Goal: Task Accomplishment & Management: Manage account settings

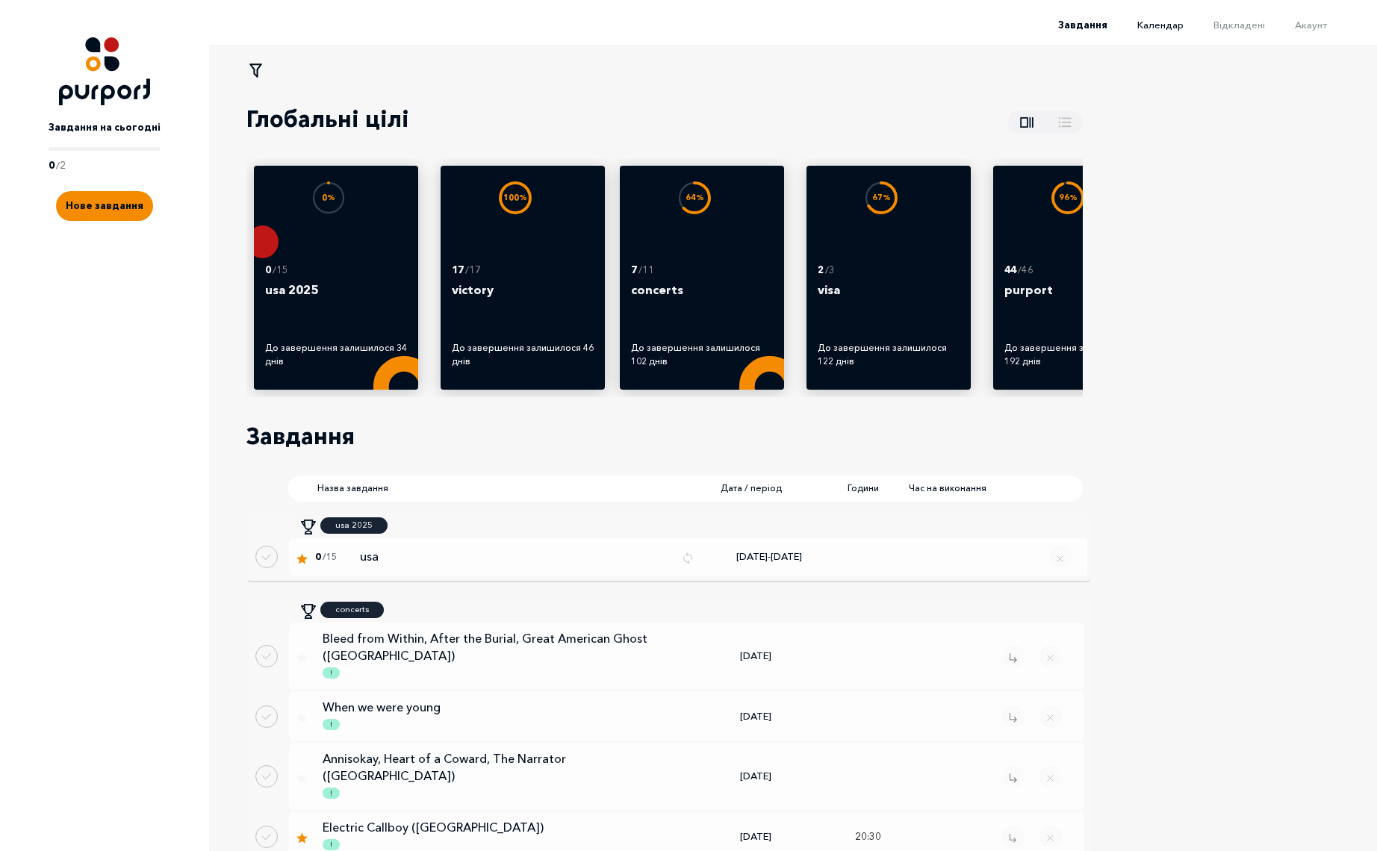
click at [1169, 27] on span "Календар" at bounding box center [1160, 25] width 46 height 12
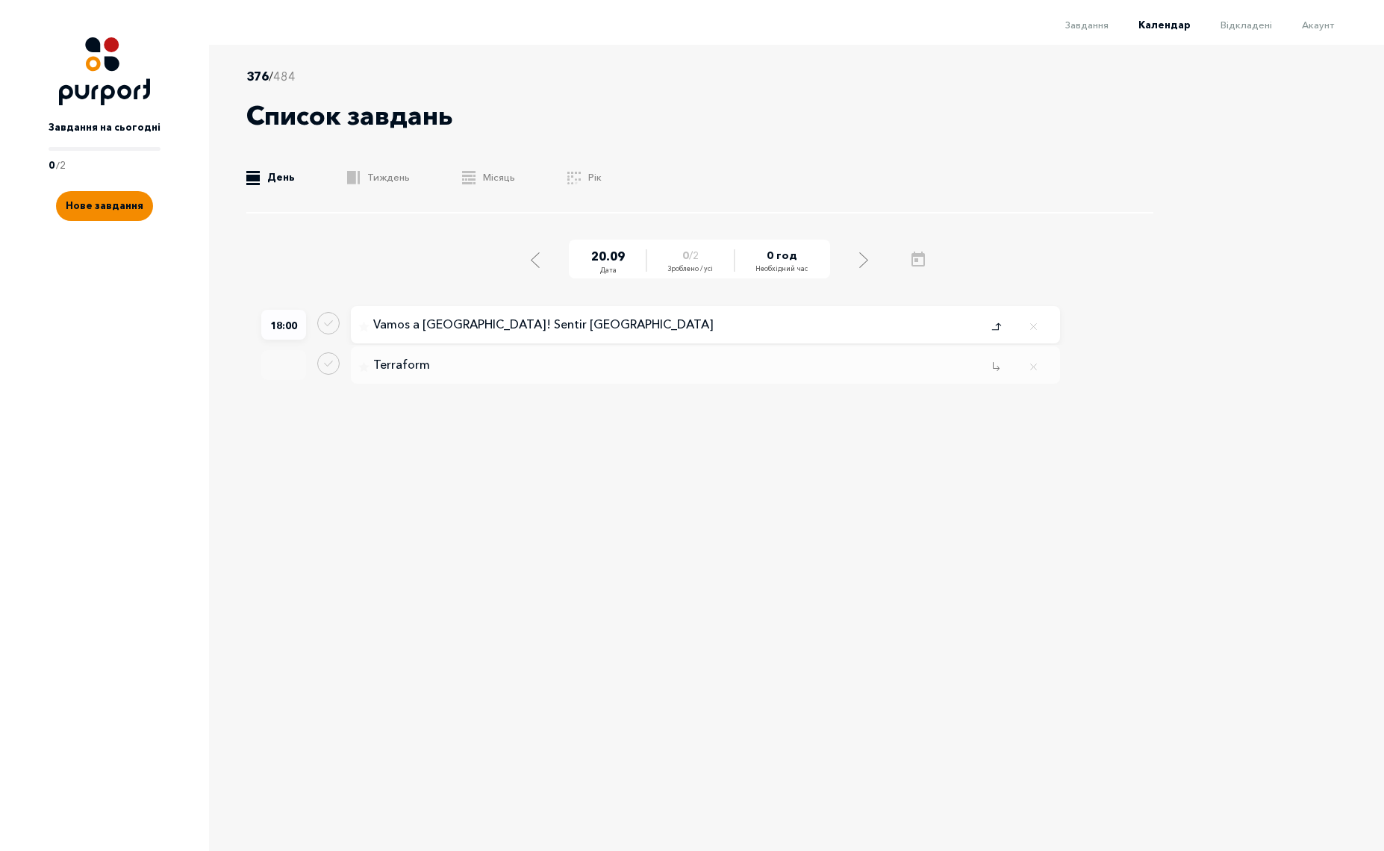
click at [996, 327] on icon "Close popup" at bounding box center [996, 326] width 10 height 12
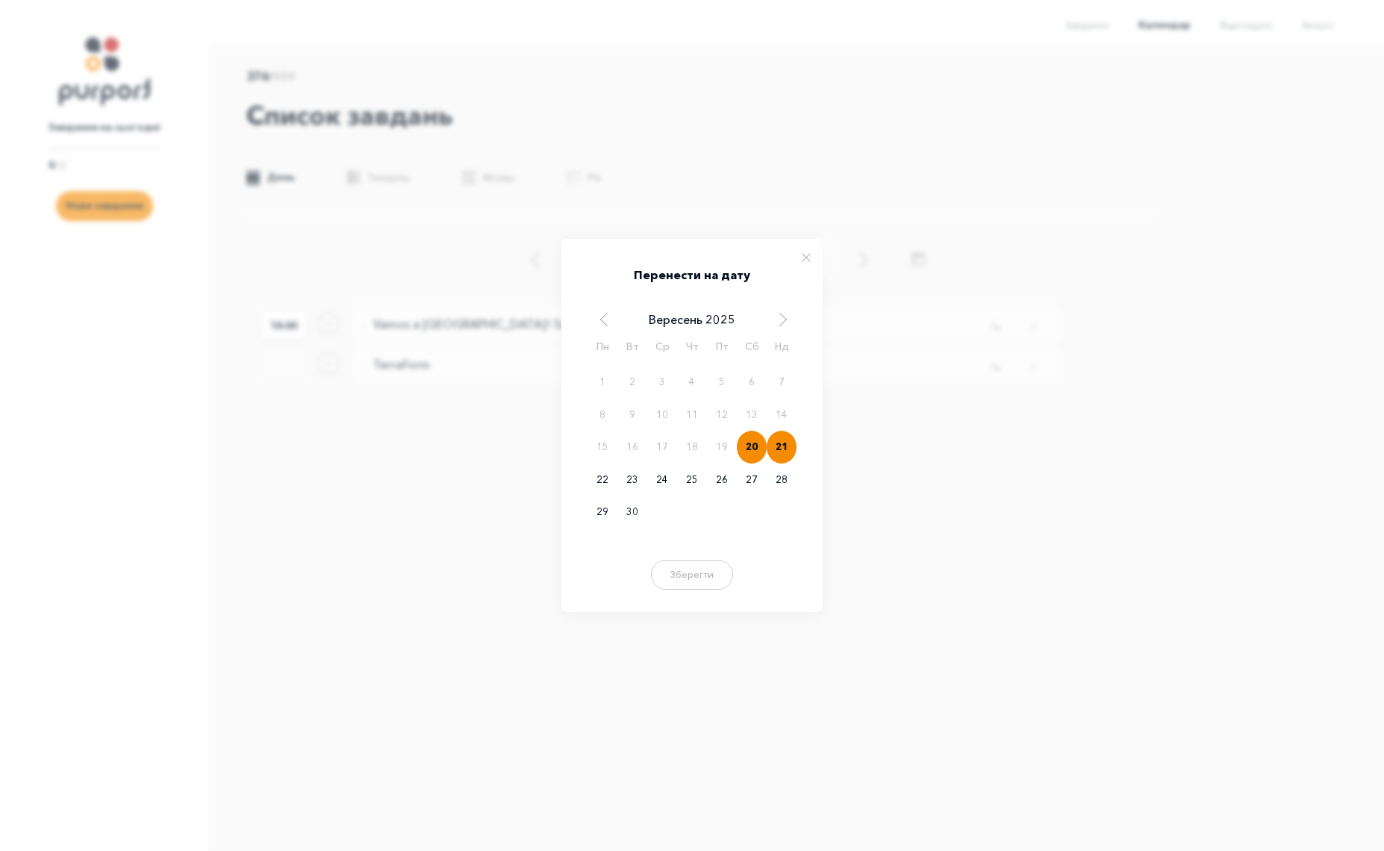
click at [777, 440] on div "21" at bounding box center [782, 447] width 30 height 33
click at [706, 584] on button "Зберегти" at bounding box center [692, 573] width 90 height 30
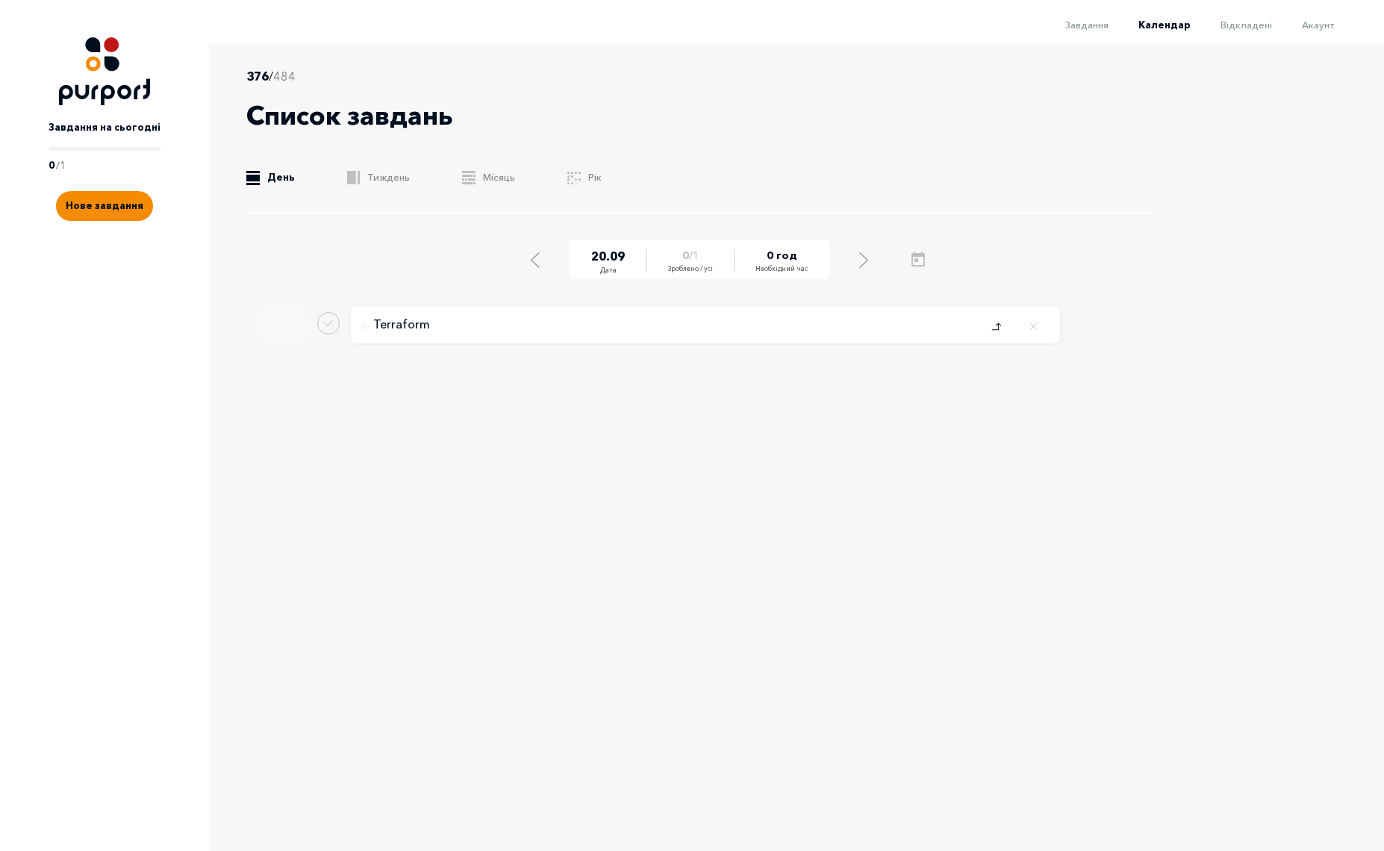
click at [1000, 323] on icon "Close popup" at bounding box center [996, 326] width 10 height 12
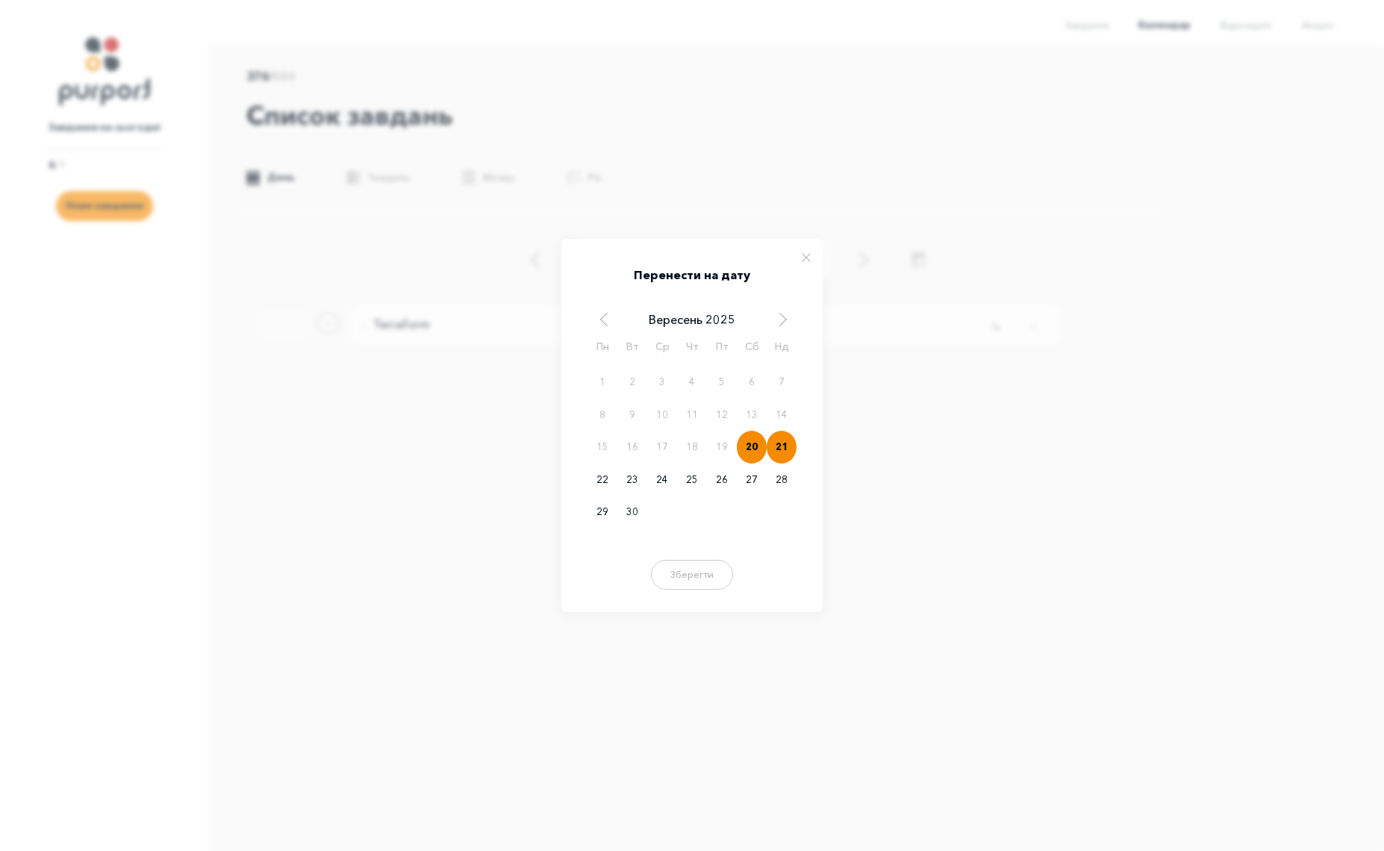
click at [785, 452] on div "21" at bounding box center [782, 447] width 30 height 33
click at [692, 579] on button "Зберегти" at bounding box center [692, 573] width 90 height 30
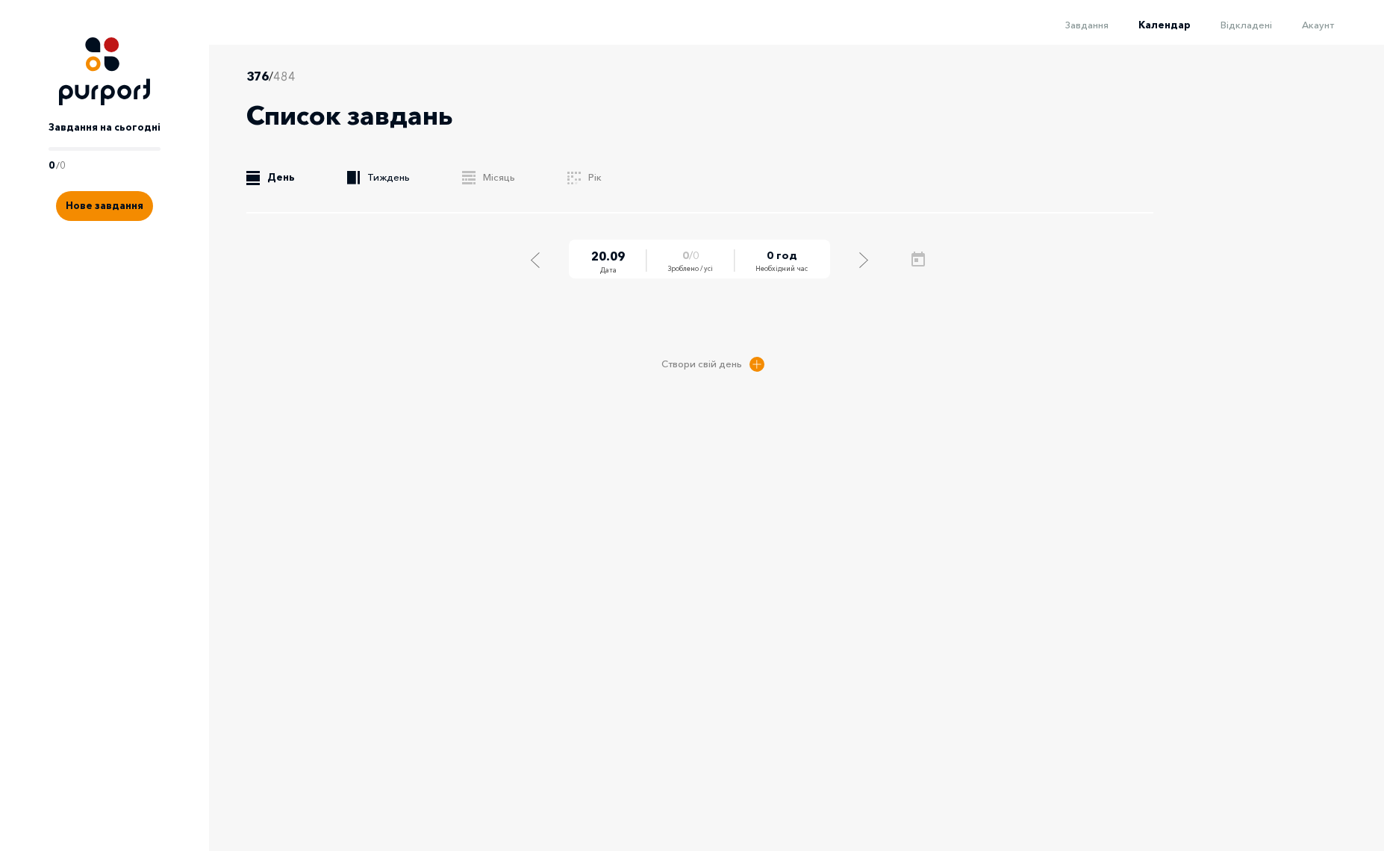
click at [388, 178] on link ".b{fill:#F48B00;} Тиждень" at bounding box center [378, 177] width 63 height 15
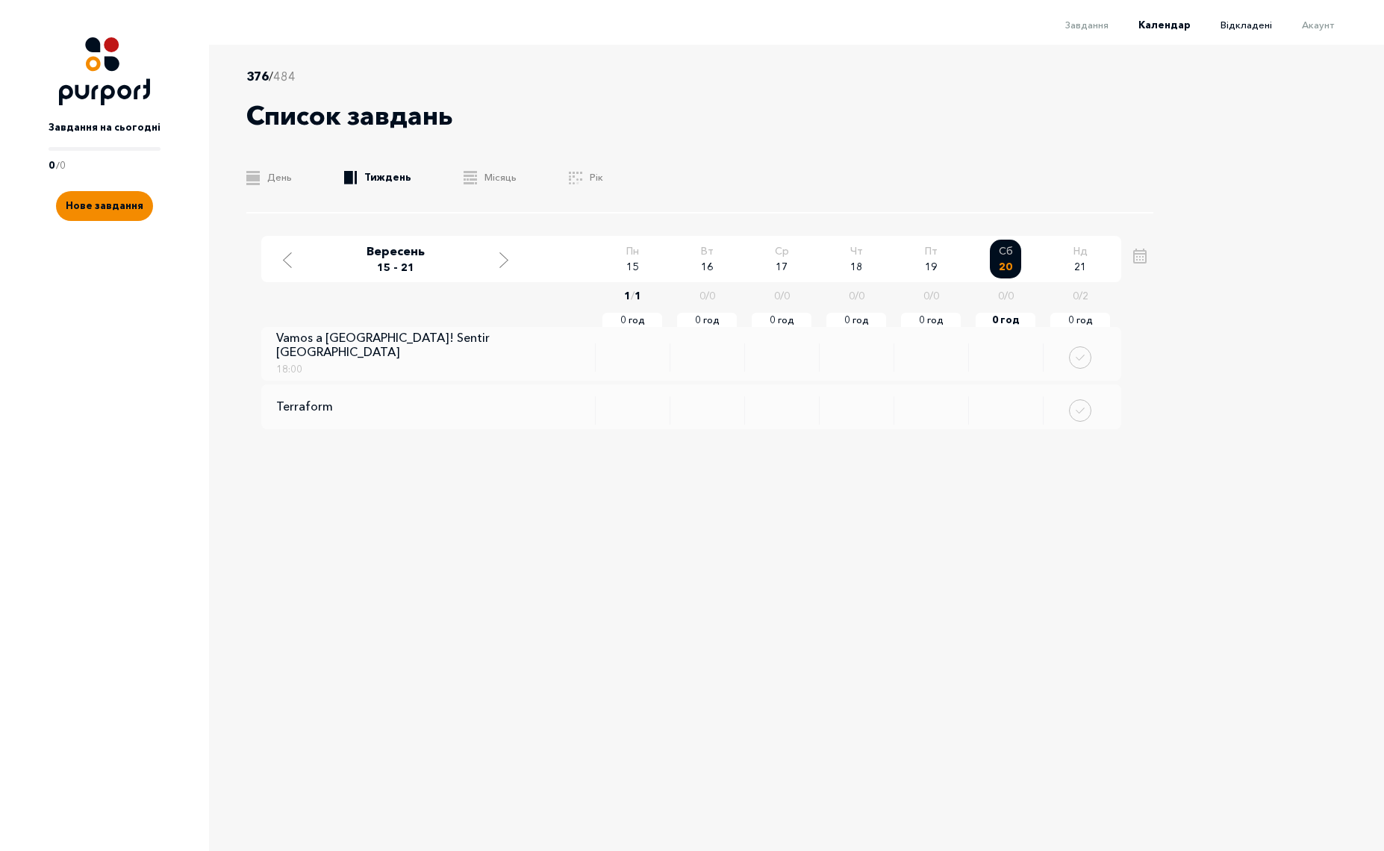
click at [1257, 22] on span "Відкладені" at bounding box center [1247, 25] width 52 height 12
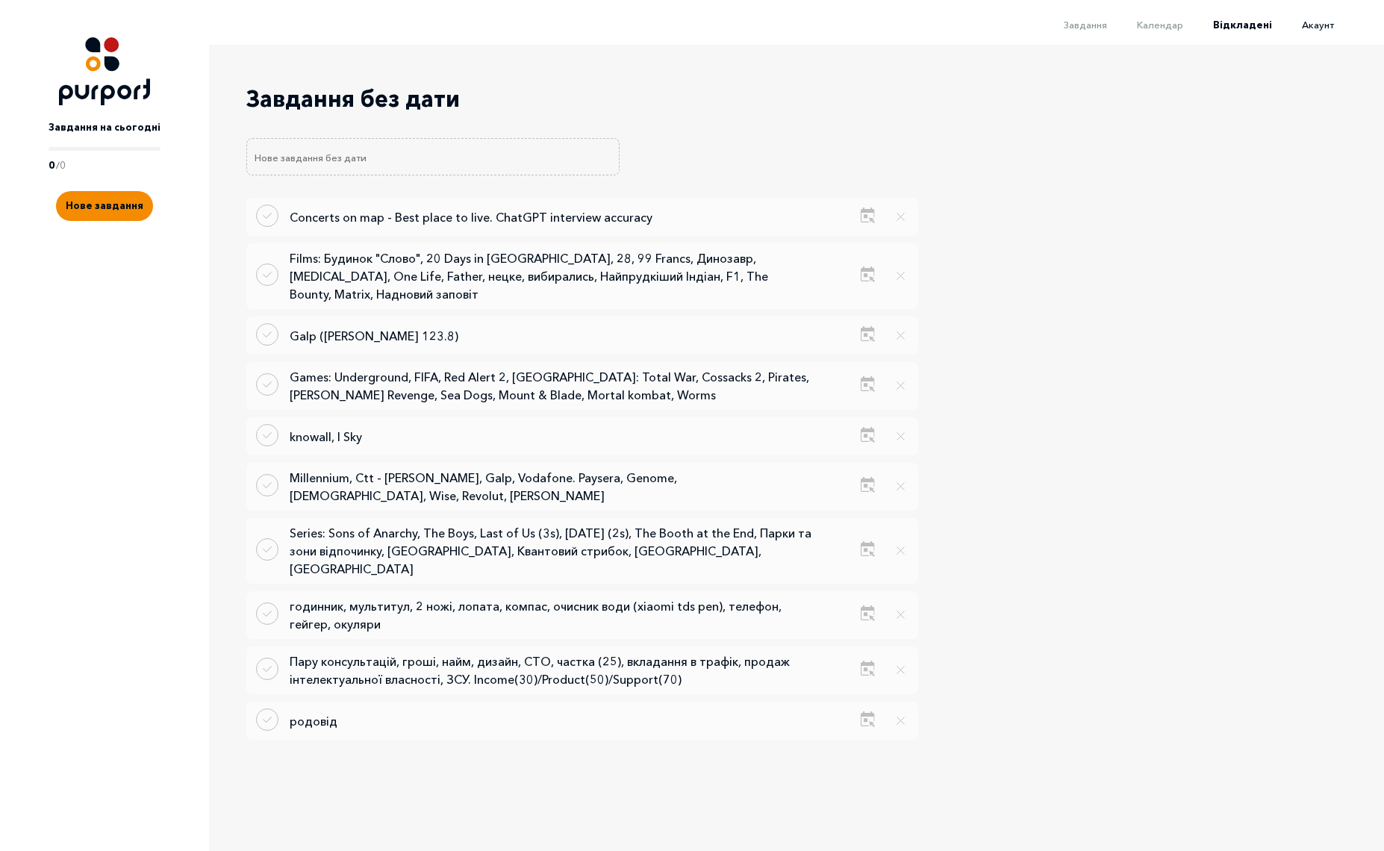
click at [1325, 24] on span "Акаунт" at bounding box center [1318, 25] width 32 height 12
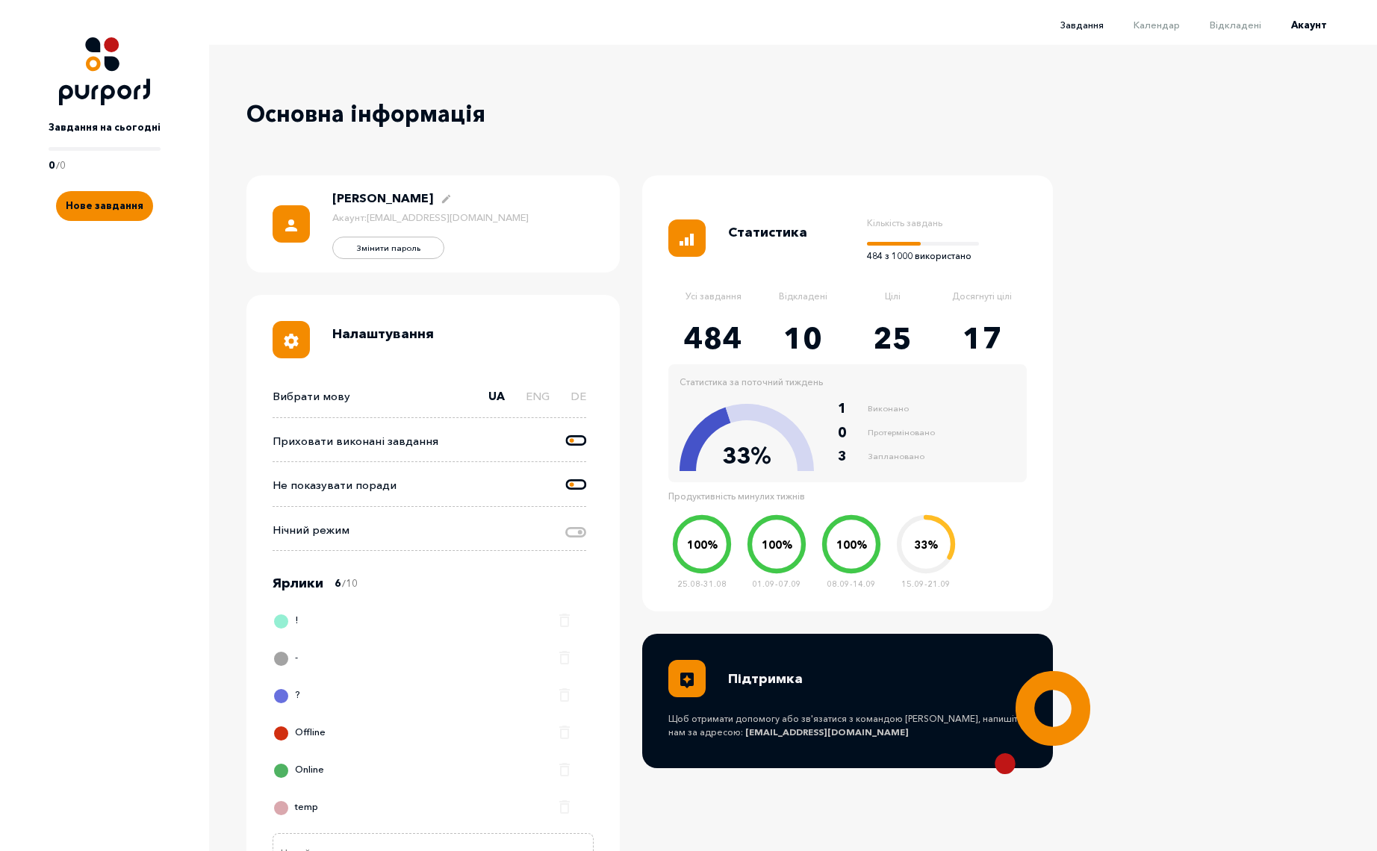
click at [1088, 22] on span "Завдання" at bounding box center [1081, 25] width 43 height 12
